Goal: Task Accomplishment & Management: Manage account settings

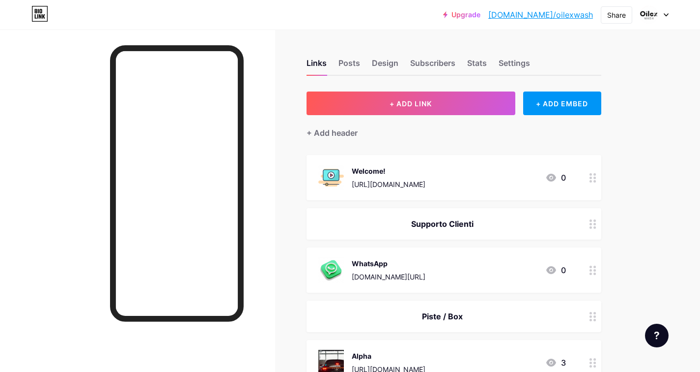
click at [559, 17] on link "[DOMAIN_NAME]/oilexwash" at bounding box center [541, 15] width 105 height 12
click at [383, 67] on div "Design" at bounding box center [385, 66] width 27 height 18
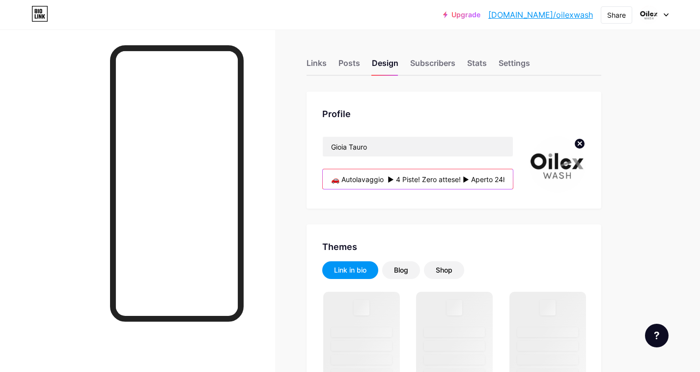
click at [451, 180] on input "🚗 Autolavaggio ► 4 Piste! Zero attese! ► Aperto 24h, 7 giorni su 7 ► Pagamento …" at bounding box center [418, 179] width 190 height 20
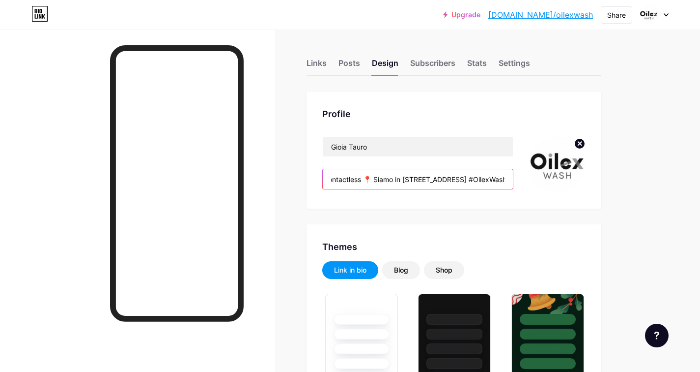
scroll to position [0, 187]
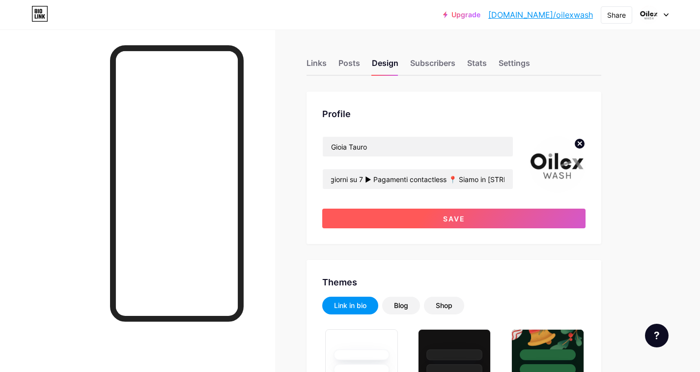
click at [459, 222] on span "Save" at bounding box center [454, 218] width 22 height 8
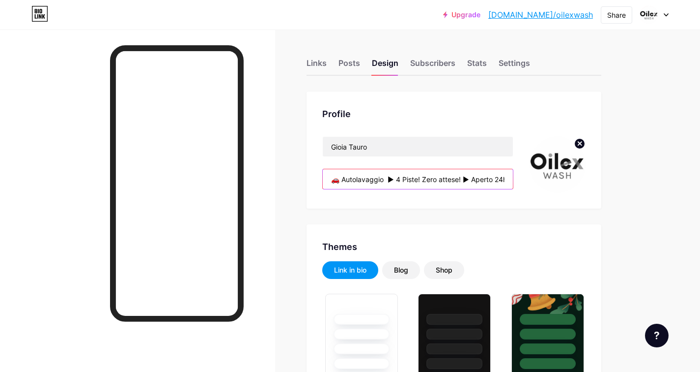
click at [453, 182] on input "🚗 Autolavaggio ► 4 Piste! Zero attese! ► Aperto 24h, 7 giorni su 7 ► Pagamenti …" at bounding box center [418, 179] width 190 height 20
click at [392, 176] on input "🚗 Autolavaggio ► 4 Piste! Zero attese! ► Aperto 24h, 7 giorni su 7 ► Pagamenti …" at bounding box center [418, 179] width 190 height 20
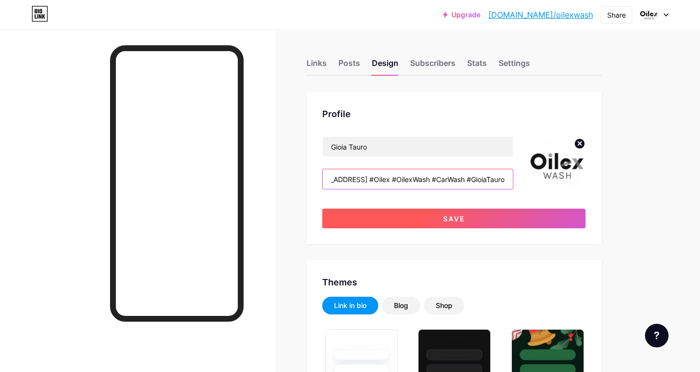
type input "🚗 Autolavaggio ► 4 Piste! Zero attese! ► Aperto 24h, 7 giorni su 7 ► Pagamenti …"
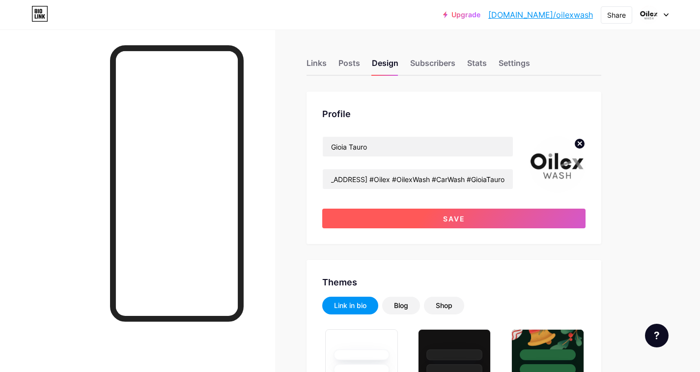
click at [454, 226] on button "Save" at bounding box center [453, 218] width 263 height 20
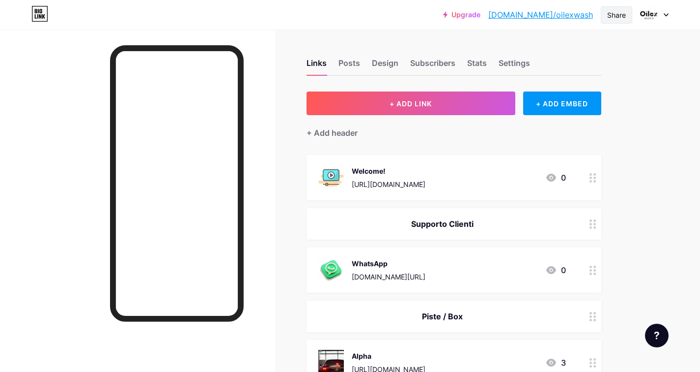
click at [609, 19] on div "Share" at bounding box center [616, 15] width 19 height 10
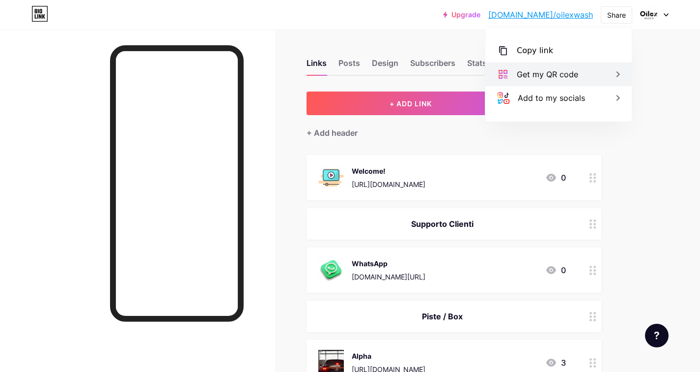
click at [561, 83] on div "Get my QR code" at bounding box center [559, 74] width 146 height 24
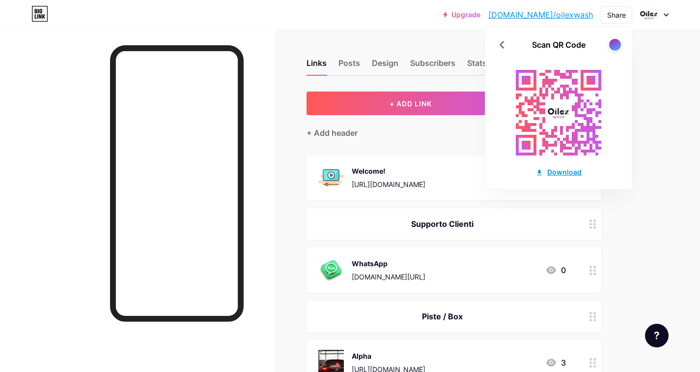
click at [552, 173] on div "Download" at bounding box center [559, 172] width 46 height 10
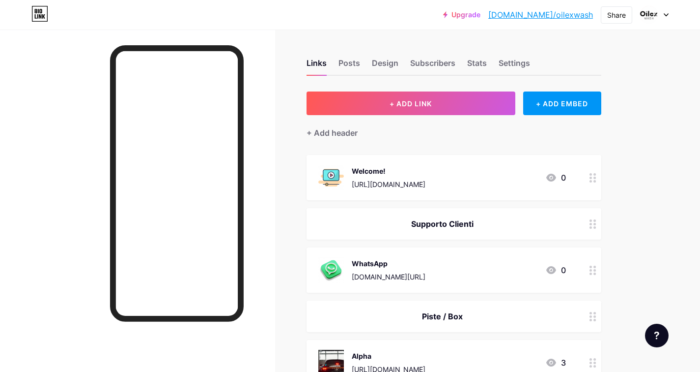
click at [560, 15] on link "[DOMAIN_NAME]/oilexwash" at bounding box center [541, 15] width 105 height 12
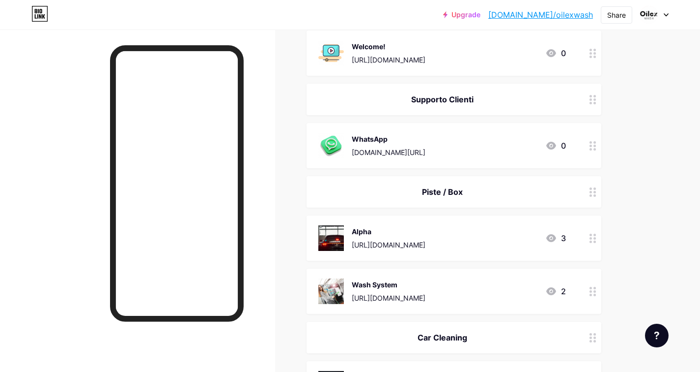
scroll to position [198, 0]
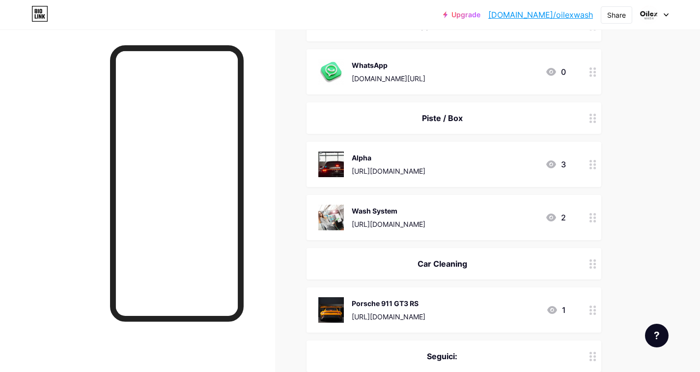
click at [426, 164] on div "Alpha https://youtu.be/j4G0YD-pL8M?si=o7eVpDFvbBSDb8N5" at bounding box center [389, 164] width 74 height 26
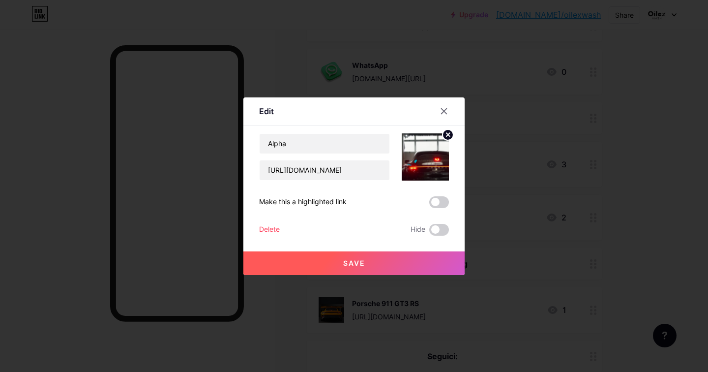
click at [448, 134] on icon at bounding box center [447, 134] width 3 height 3
click at [428, 155] on rect at bounding box center [431, 156] width 8 height 5
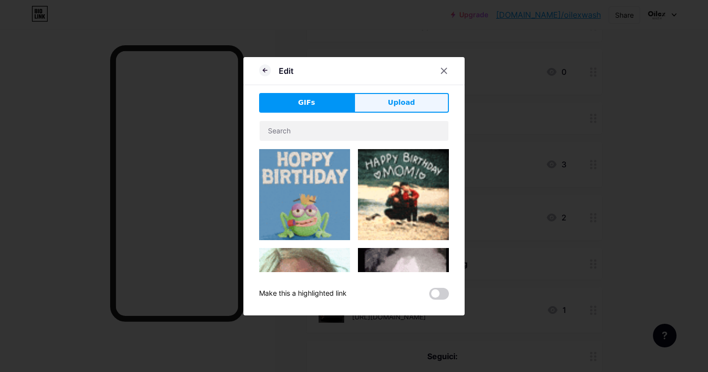
click at [393, 107] on span "Upload" at bounding box center [401, 102] width 27 height 10
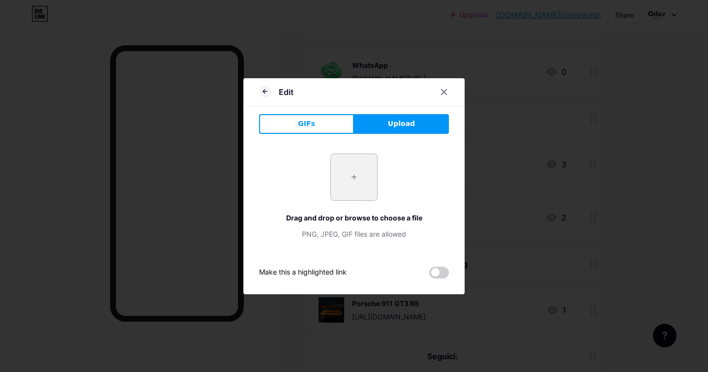
click at [350, 180] on input "file" at bounding box center [354, 177] width 46 height 46
type input "C:\fakepath\Alpha 2.png"
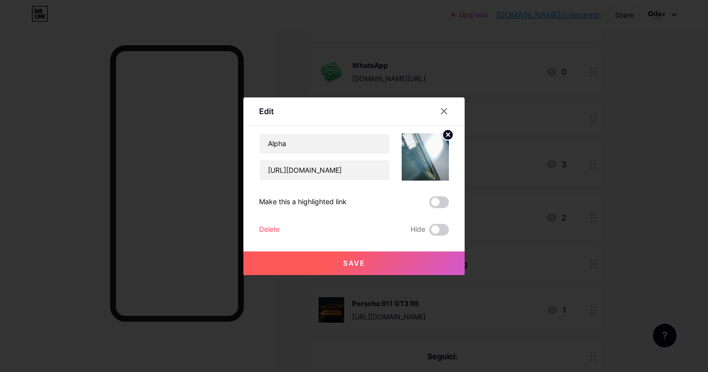
click at [355, 264] on span "Save" at bounding box center [354, 263] width 22 height 8
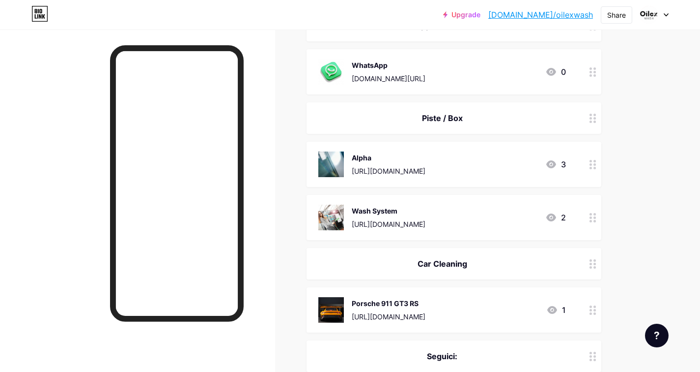
click at [384, 163] on div "Alpha https://youtu.be/j4G0YD-pL8M?si=o7eVpDFvbBSDb8N5" at bounding box center [389, 164] width 74 height 26
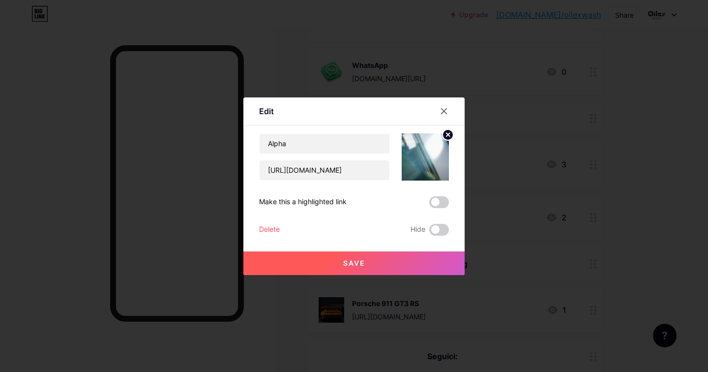
click at [447, 133] on icon at bounding box center [447, 134] width 3 height 3
click at [420, 151] on rect at bounding box center [423, 150] width 16 height 16
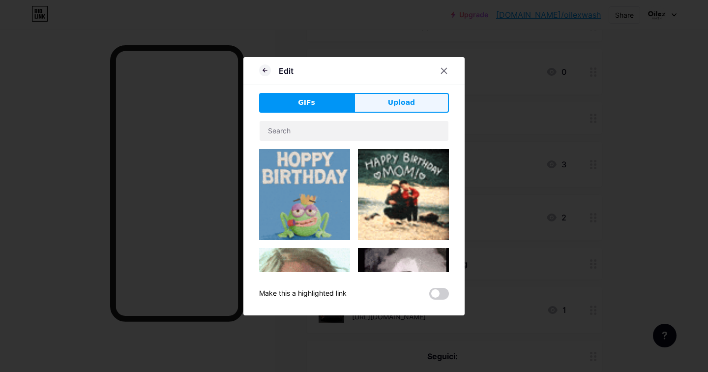
click at [406, 104] on span "Upload" at bounding box center [401, 102] width 27 height 10
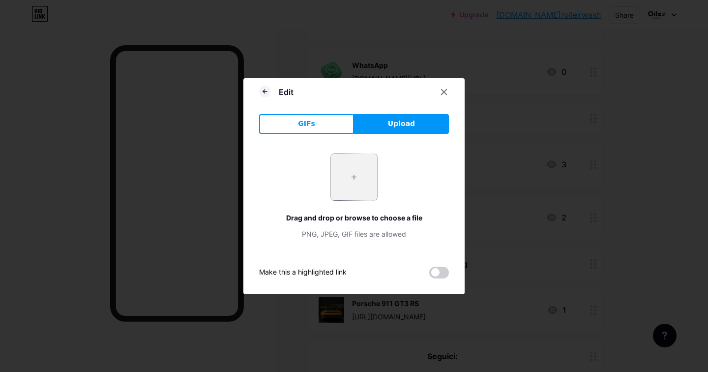
click at [354, 178] on input "file" at bounding box center [354, 177] width 46 height 46
type input "C:\fakepath\Alpha 3.png"
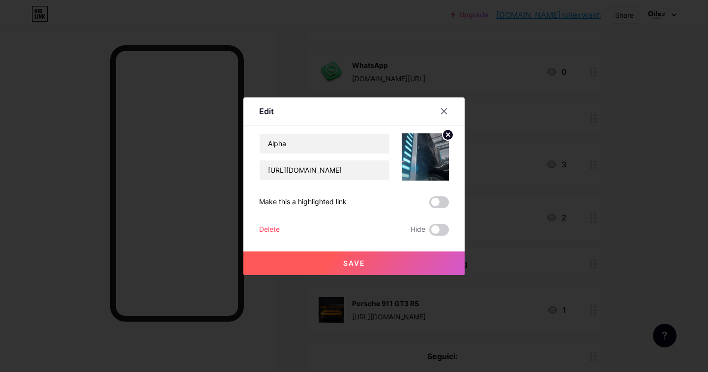
click at [360, 265] on span "Save" at bounding box center [354, 263] width 22 height 8
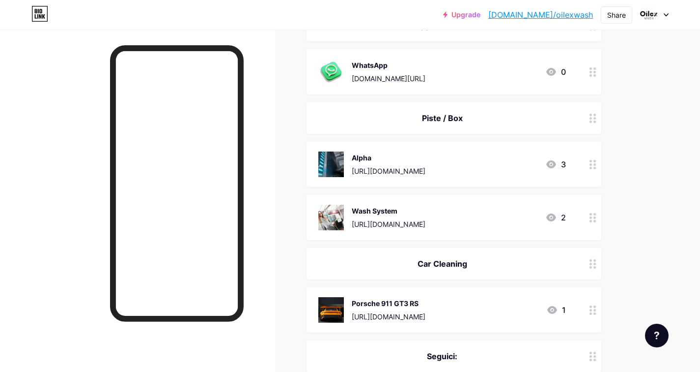
click at [407, 210] on div "Wash System" at bounding box center [389, 210] width 74 height 10
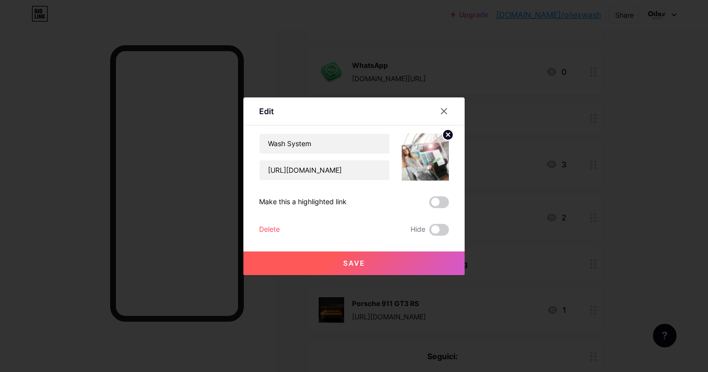
click at [445, 135] on circle at bounding box center [447, 134] width 11 height 11
click at [433, 152] on icon at bounding box center [425, 151] width 20 height 18
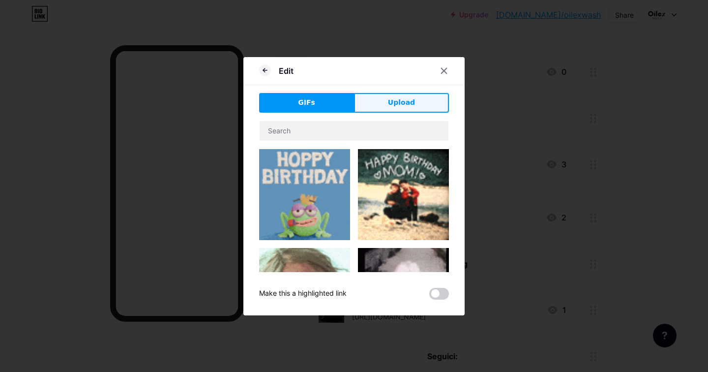
click at [404, 101] on span "Upload" at bounding box center [401, 102] width 27 height 10
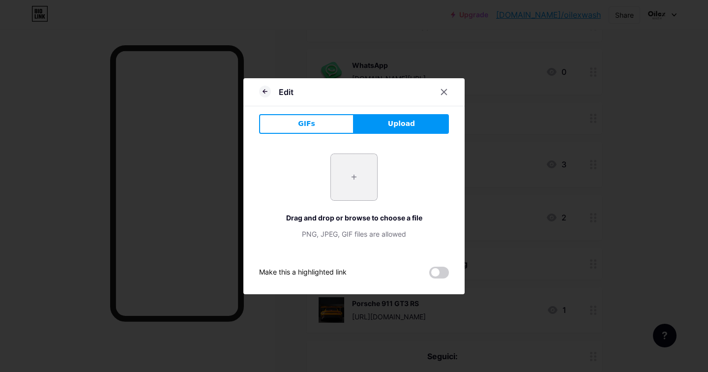
click at [365, 172] on input "file" at bounding box center [354, 177] width 46 height 46
type input "C:\fakepath\Wash 1.png"
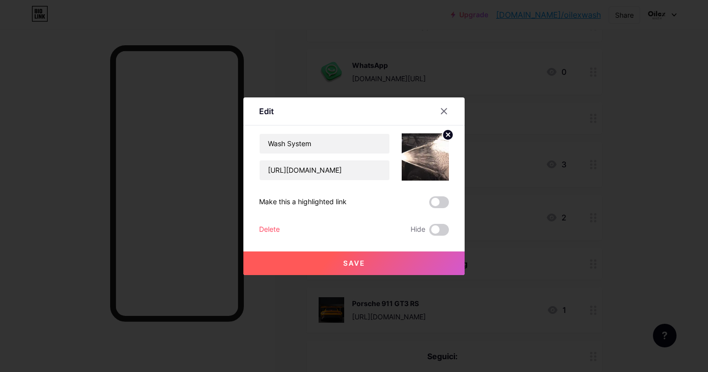
click at [361, 264] on span "Save" at bounding box center [354, 263] width 22 height 8
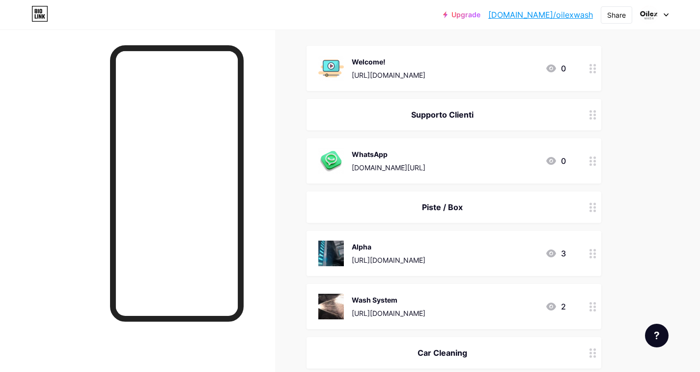
scroll to position [78, 0]
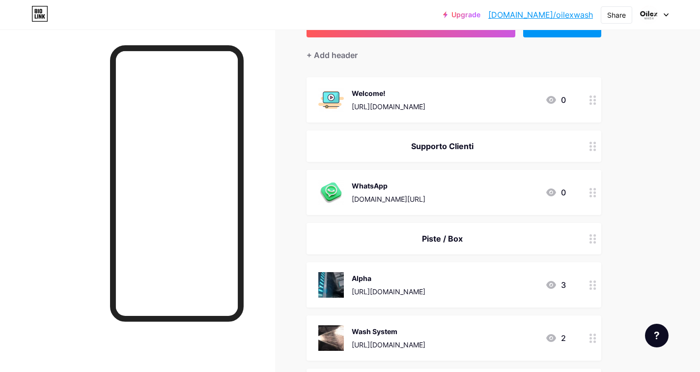
click at [426, 108] on div "[URL][DOMAIN_NAME]" at bounding box center [389, 106] width 74 height 10
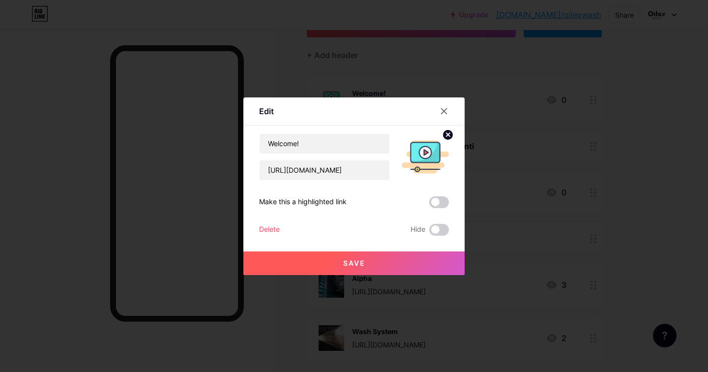
click at [356, 63] on div at bounding box center [354, 186] width 708 height 372
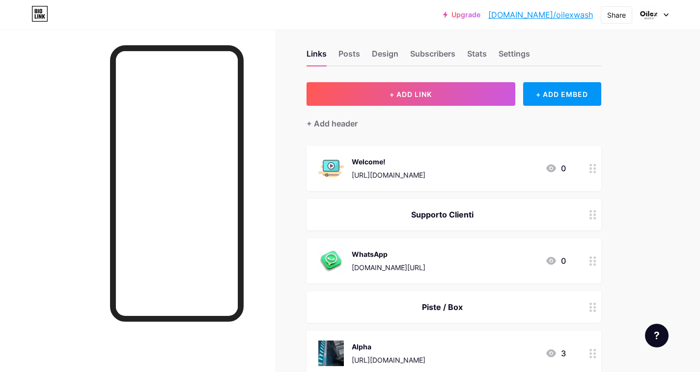
scroll to position [0, 0]
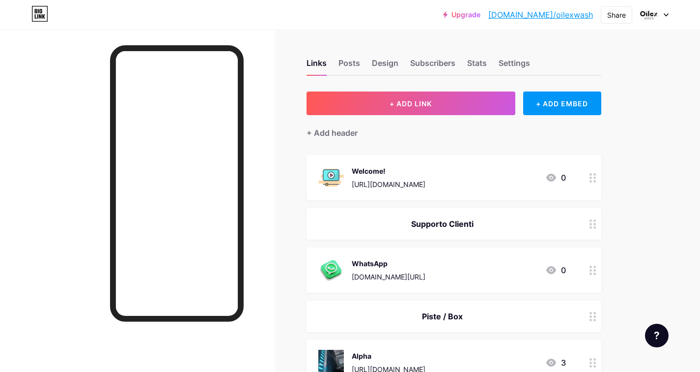
click at [556, 15] on link "[DOMAIN_NAME]/oilexwash" at bounding box center [541, 15] width 105 height 12
click at [377, 66] on div "Design" at bounding box center [385, 66] width 27 height 18
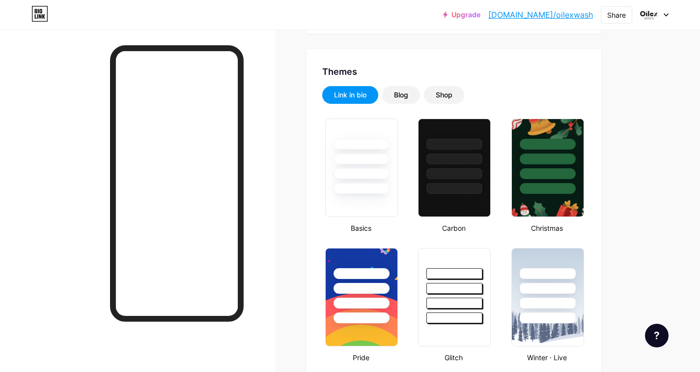
scroll to position [169, 0]
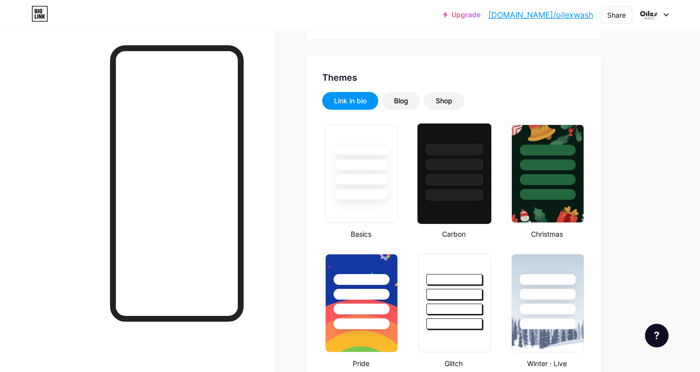
click at [449, 184] on div at bounding box center [455, 179] width 58 height 11
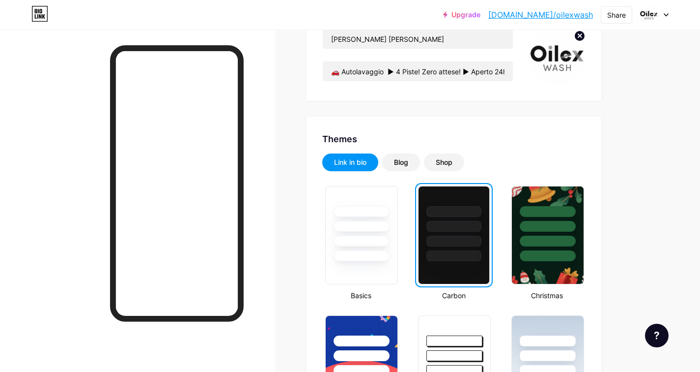
scroll to position [126, 0]
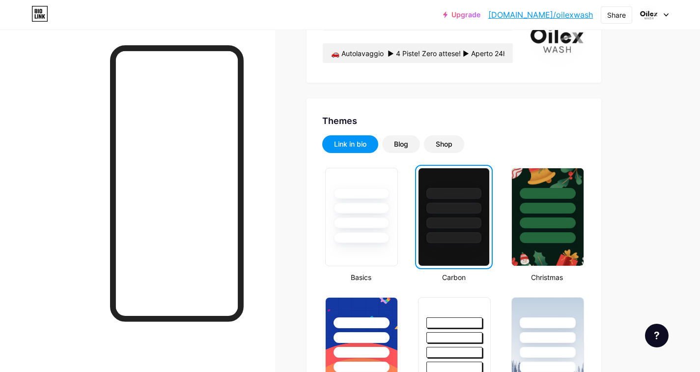
click at [456, 217] on div at bounding box center [454, 222] width 55 height 11
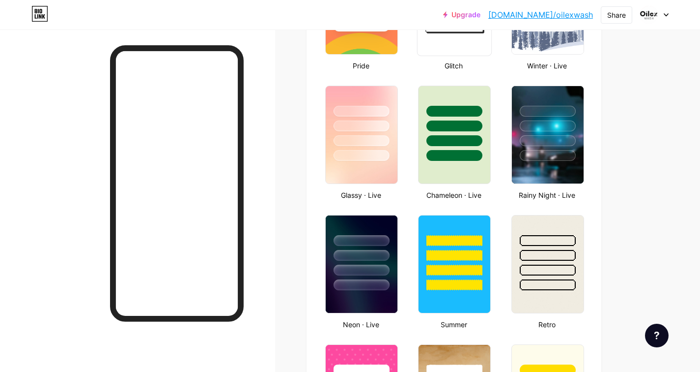
scroll to position [487, 0]
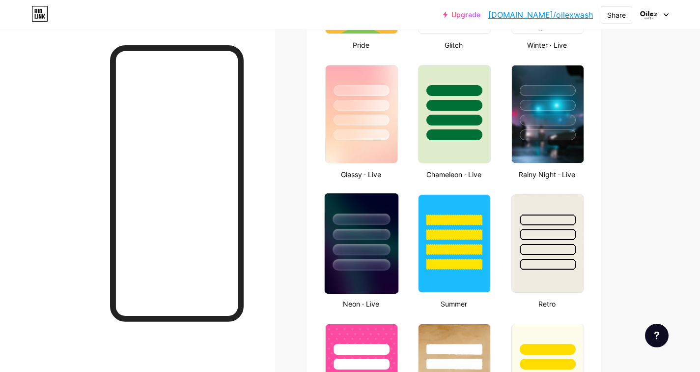
click at [354, 242] on div at bounding box center [362, 231] width 74 height 77
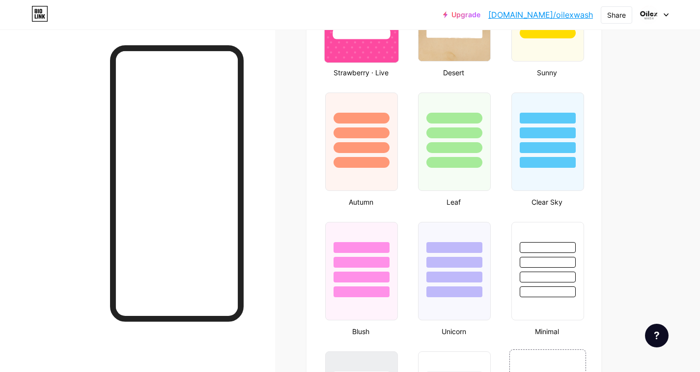
scroll to position [862, 0]
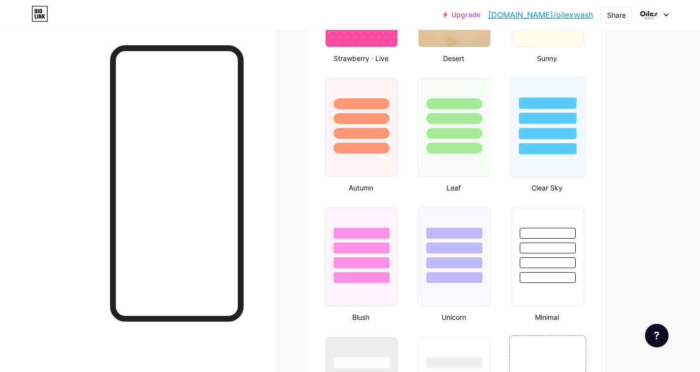
click at [550, 128] on div at bounding box center [548, 133] width 58 height 11
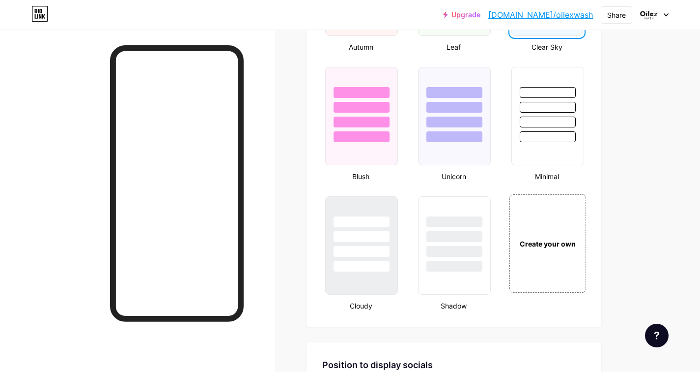
scroll to position [1006, 0]
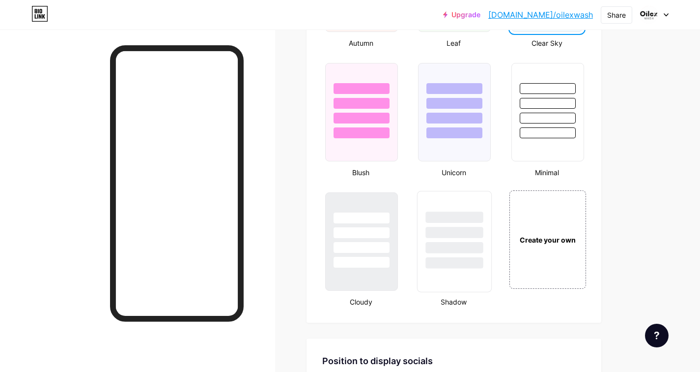
click at [448, 238] on div at bounding box center [455, 229] width 74 height 77
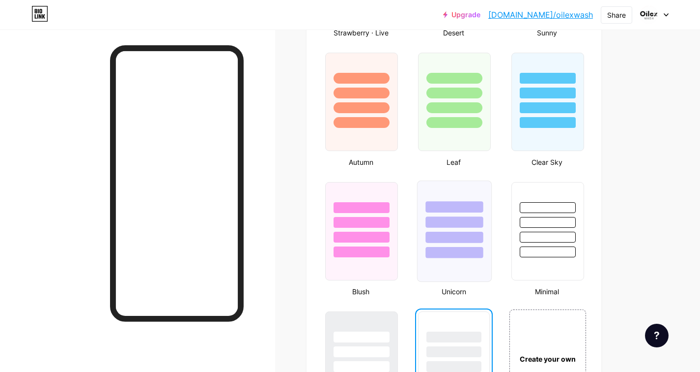
scroll to position [841, 0]
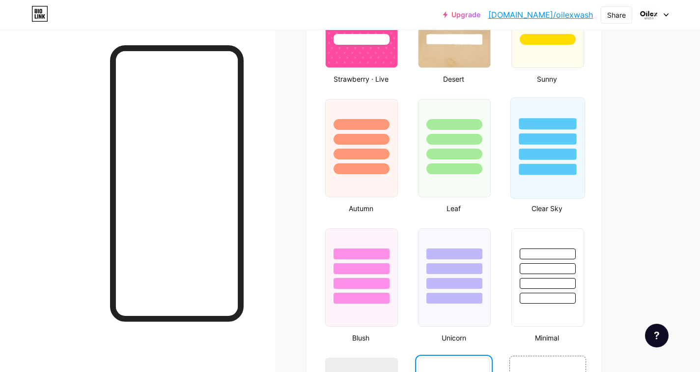
click at [561, 163] on div at bounding box center [548, 136] width 74 height 77
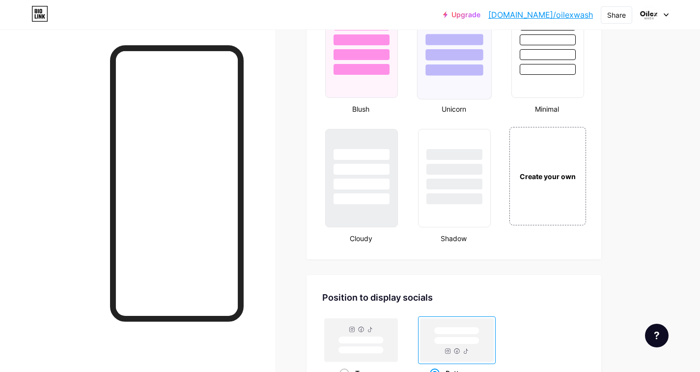
scroll to position [1072, 0]
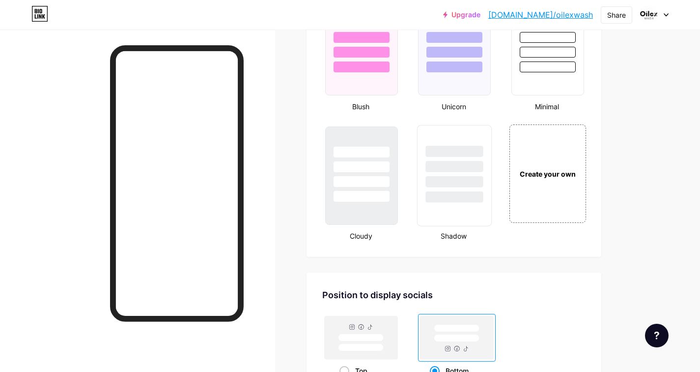
click at [455, 187] on div at bounding box center [455, 181] width 58 height 11
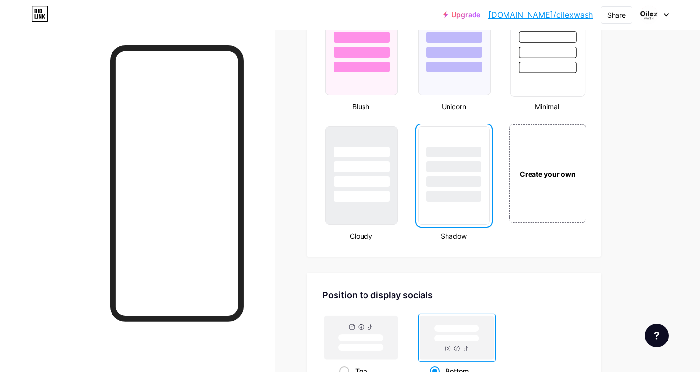
click at [553, 57] on div at bounding box center [548, 52] width 58 height 11
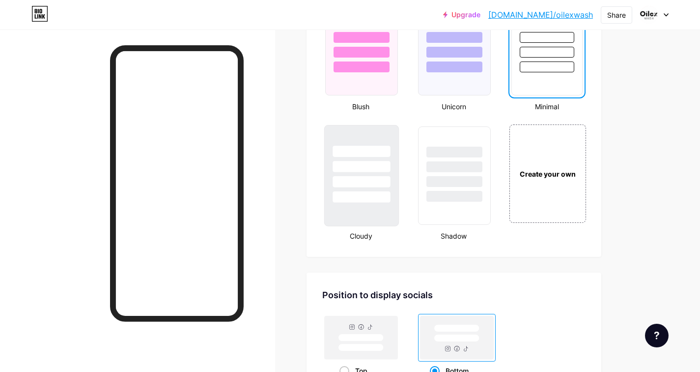
click at [361, 176] on div at bounding box center [362, 181] width 58 height 11
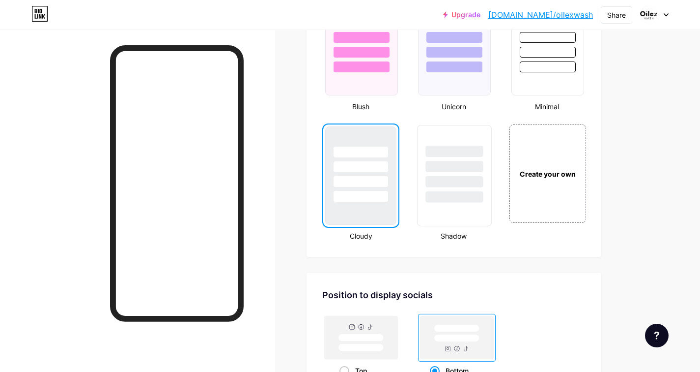
click at [451, 166] on div at bounding box center [455, 166] width 58 height 11
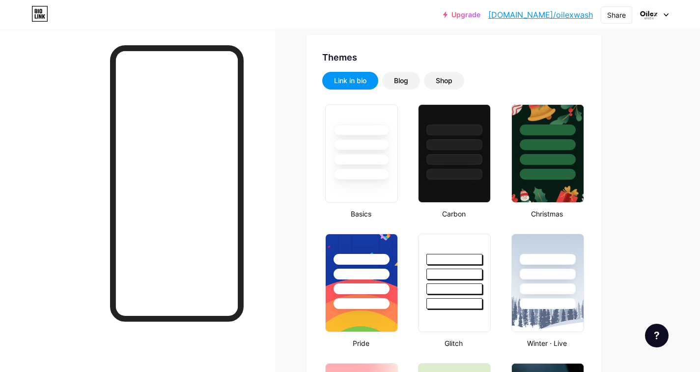
scroll to position [0, 0]
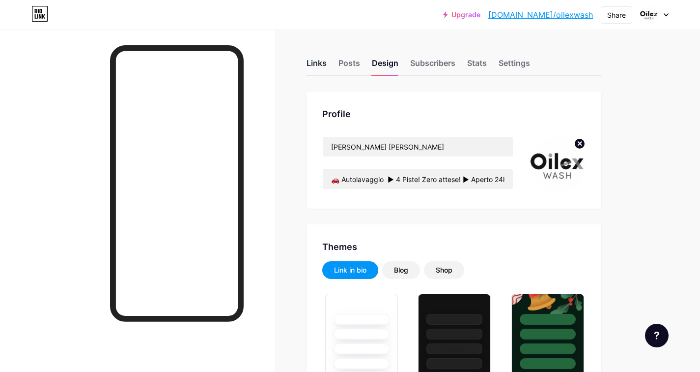
click at [317, 67] on div "Links" at bounding box center [317, 66] width 20 height 18
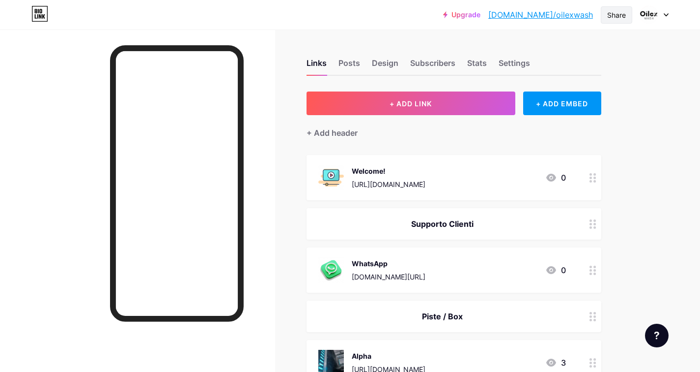
click at [612, 17] on div "Share" at bounding box center [616, 15] width 19 height 10
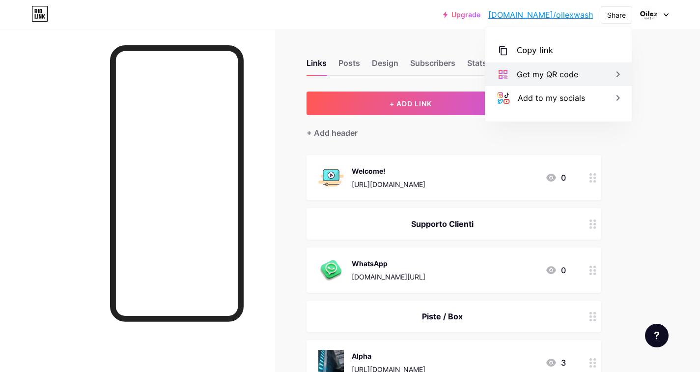
click at [562, 76] on div "Get my QR code" at bounding box center [547, 74] width 61 height 12
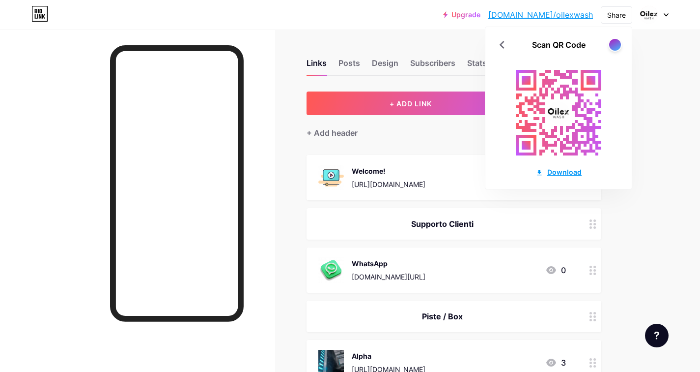
click at [553, 173] on div "Download" at bounding box center [559, 172] width 46 height 10
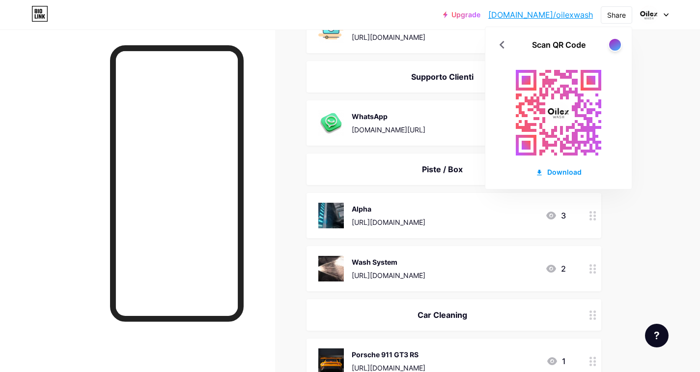
scroll to position [148, 0]
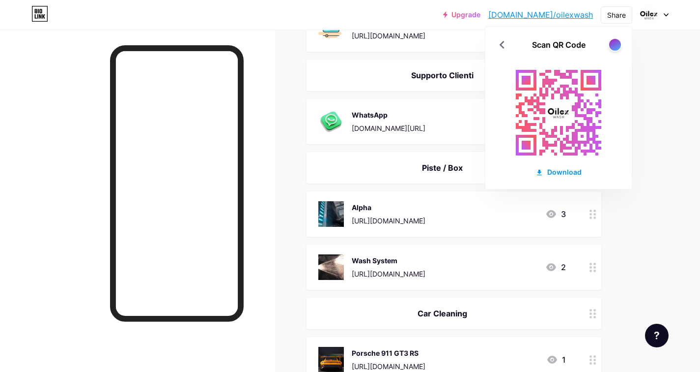
click at [669, 103] on div "Upgrade [DOMAIN_NAME]/oilexw... [DOMAIN_NAME]/oilexwash Share Scan QR Code Down…" at bounding box center [350, 253] width 700 height 802
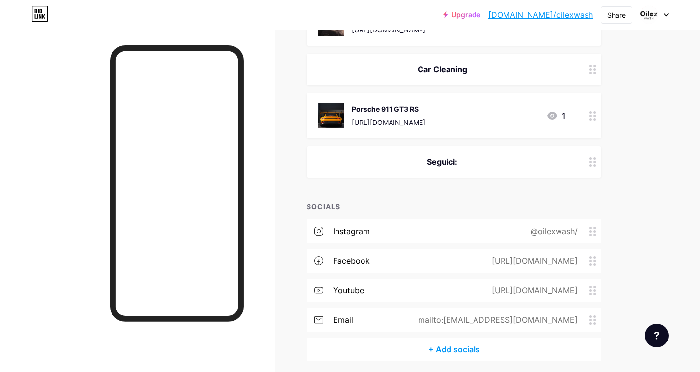
scroll to position [0, 0]
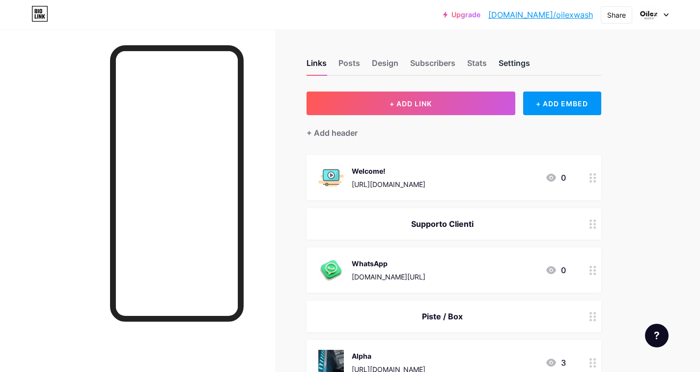
click at [515, 62] on div "Settings" at bounding box center [514, 66] width 31 height 18
